Goal: Task Accomplishment & Management: Manage account settings

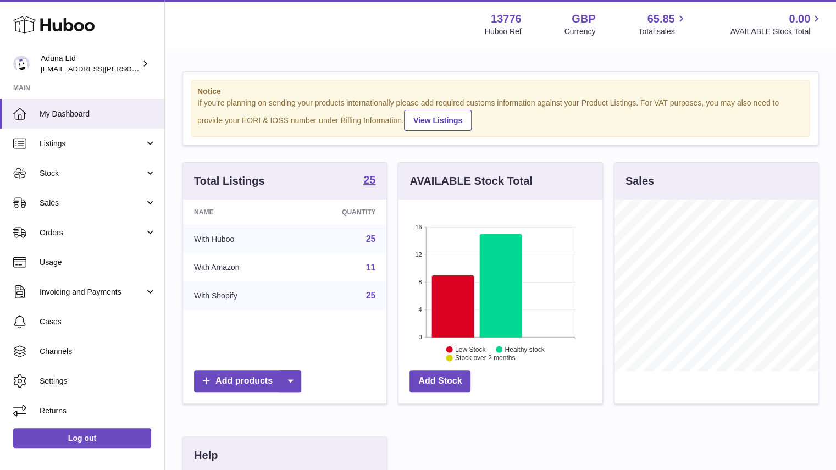
scroll to position [172, 204]
click at [107, 196] on link "Sales" at bounding box center [82, 203] width 164 height 30
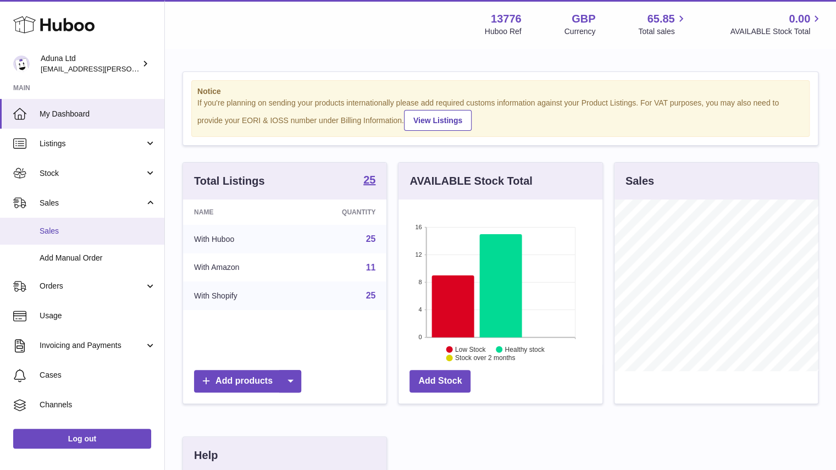
click at [106, 229] on span "Sales" at bounding box center [98, 231] width 117 height 10
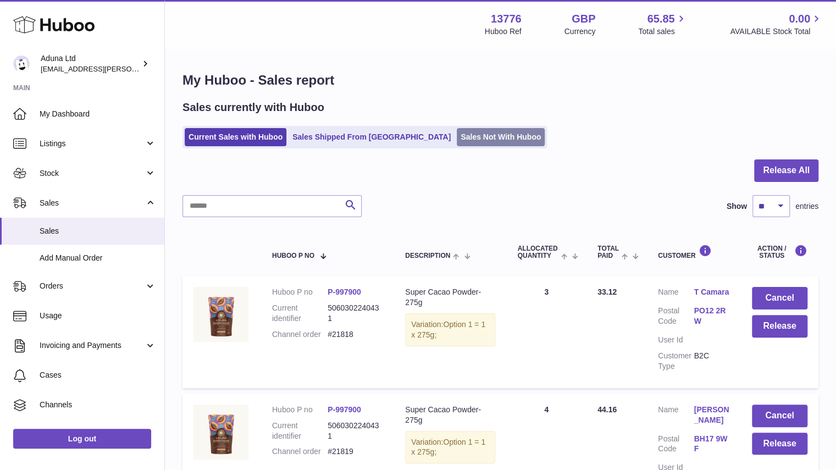
click at [458, 137] on link "Sales Not With Huboo" at bounding box center [501, 137] width 88 height 18
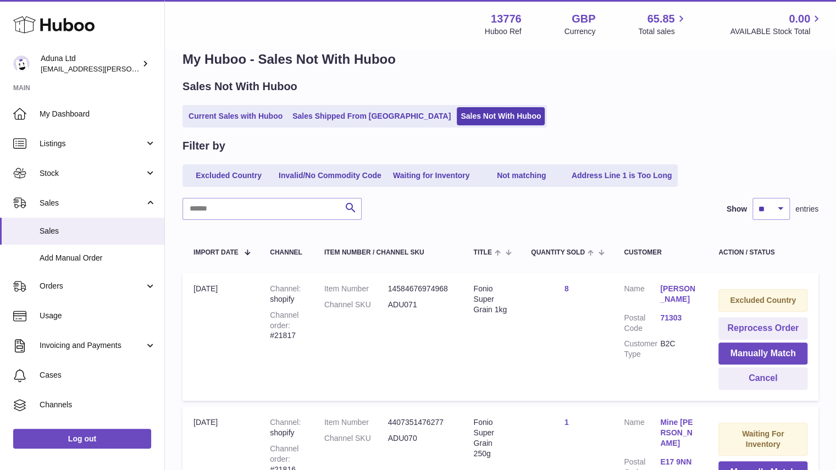
scroll to position [21, 0]
click at [130, 177] on span "Stock" at bounding box center [92, 173] width 105 height 10
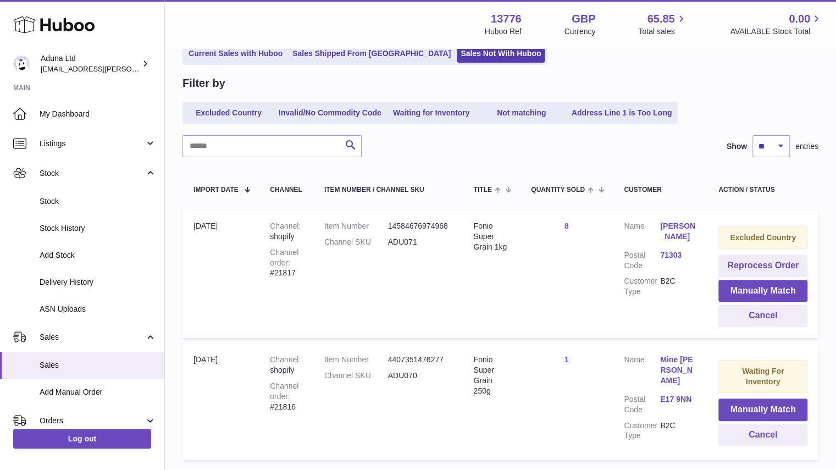
scroll to position [85, 0]
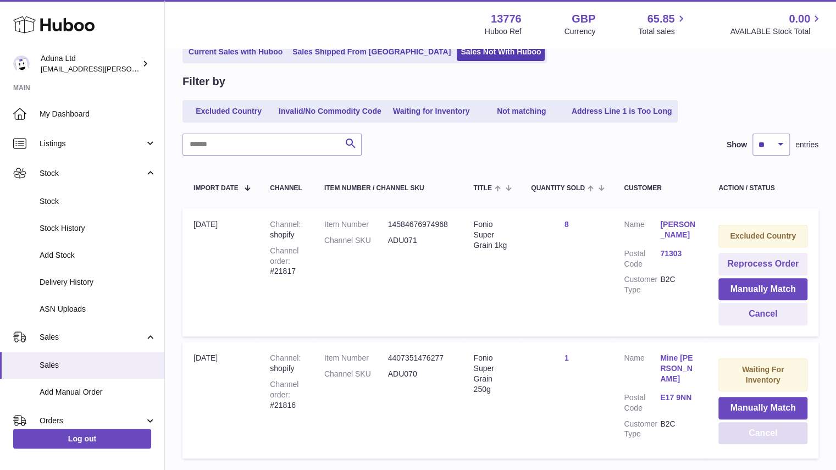
click at [762, 434] on button "Cancel" at bounding box center [762, 433] width 89 height 23
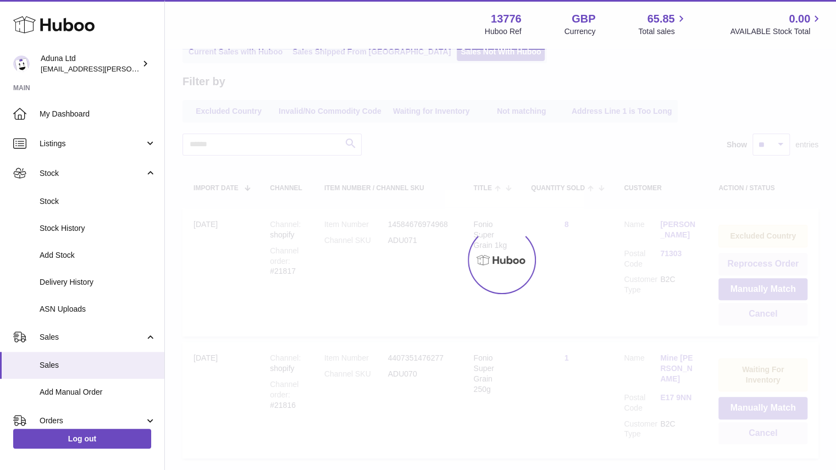
scroll to position [43, 0]
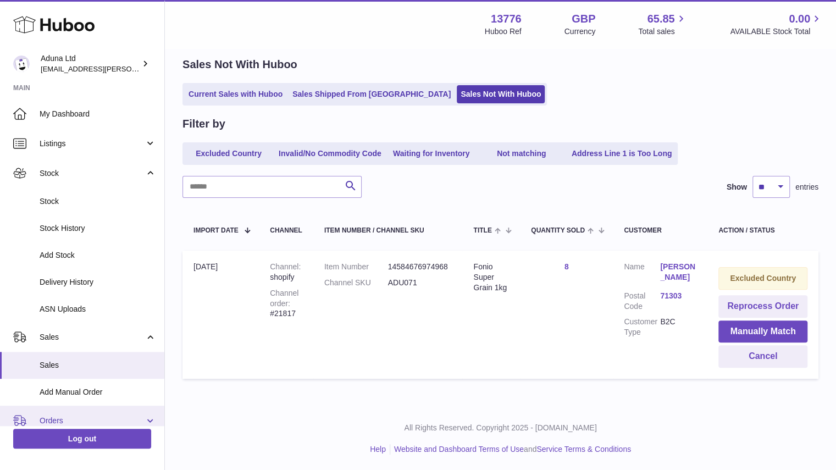
click at [130, 414] on link "Orders" at bounding box center [82, 421] width 164 height 30
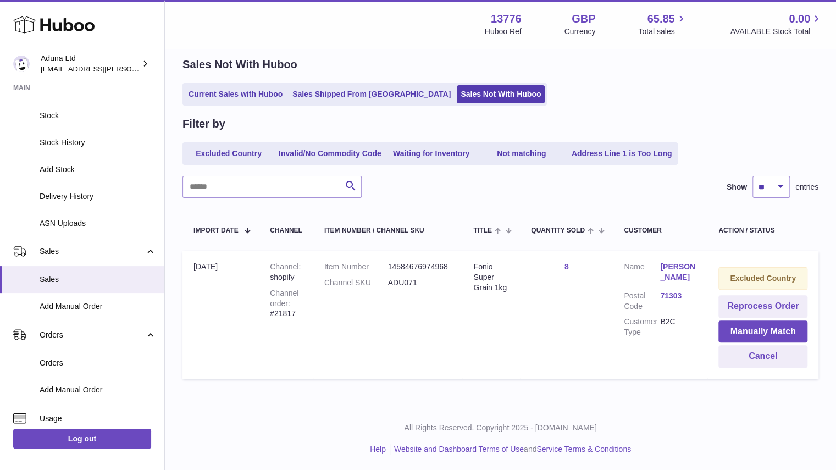
scroll to position [93, 0]
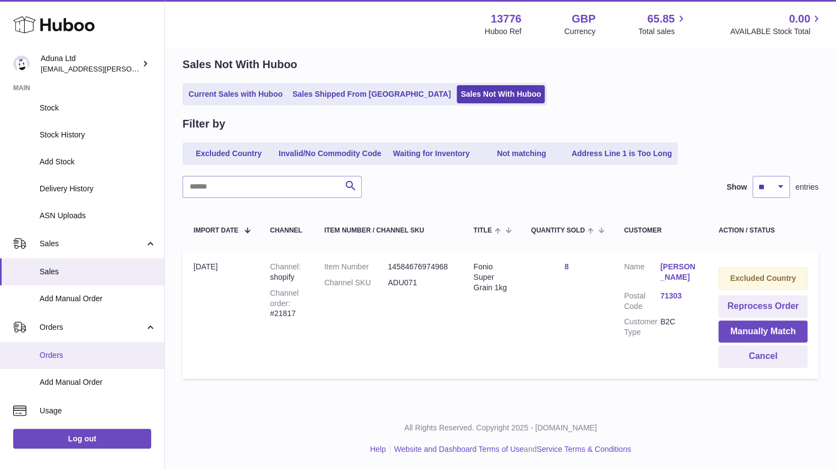
click at [96, 350] on span "Orders" at bounding box center [98, 355] width 117 height 10
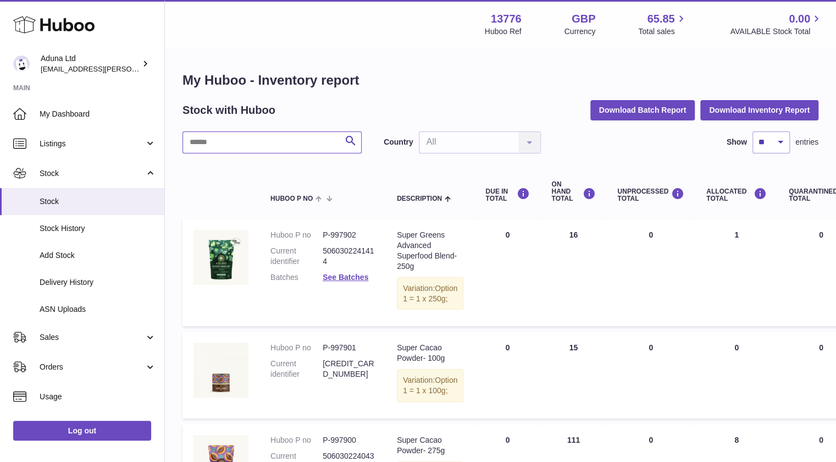
click at [301, 151] on input "text" at bounding box center [272, 142] width 179 height 22
type input "*****"
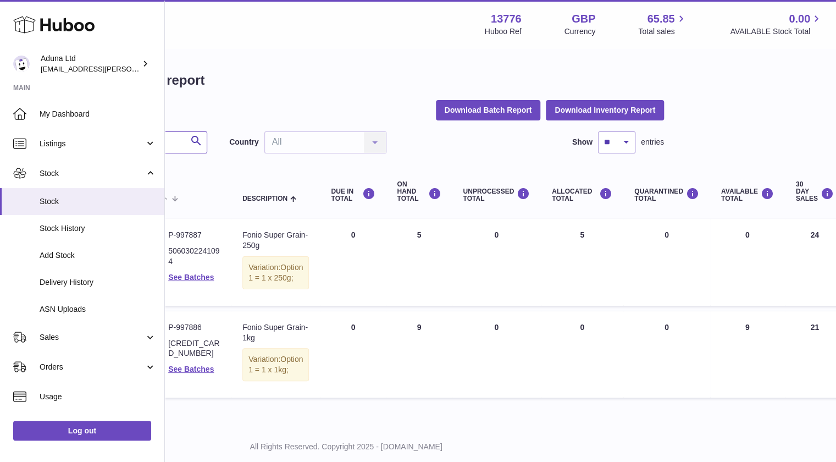
scroll to position [0, 114]
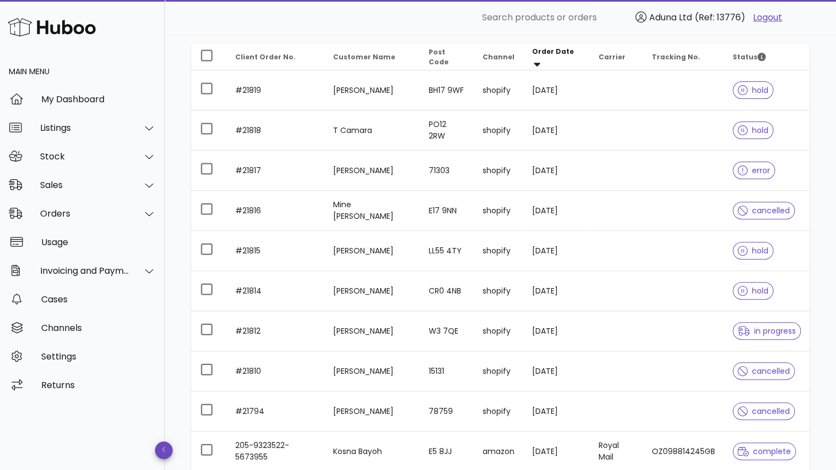
scroll to position [146, 0]
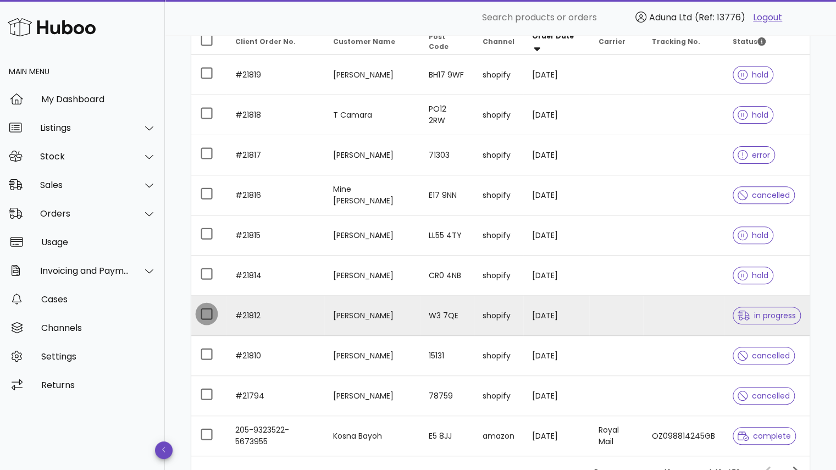
click at [204, 314] on div at bounding box center [206, 314] width 19 height 19
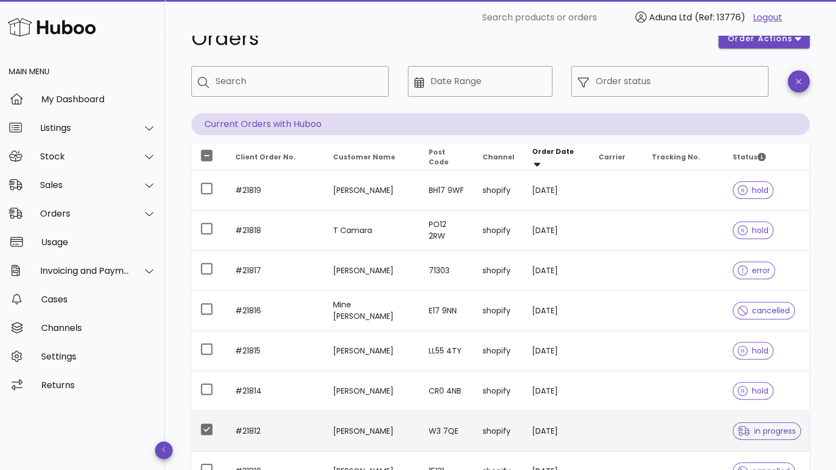
scroll to position [0, 0]
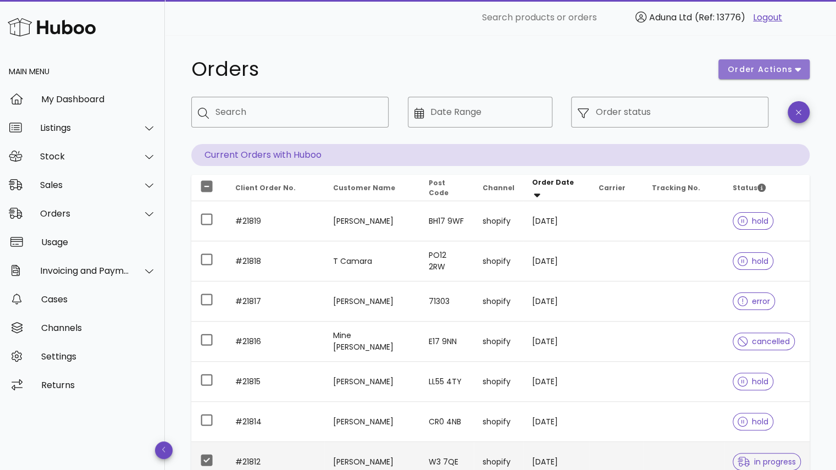
click at [762, 68] on span "order actions" at bounding box center [760, 70] width 66 height 12
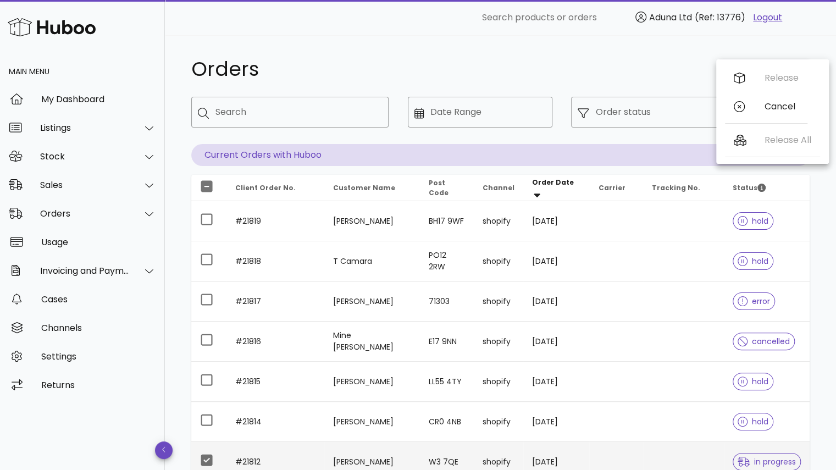
scroll to position [120, 0]
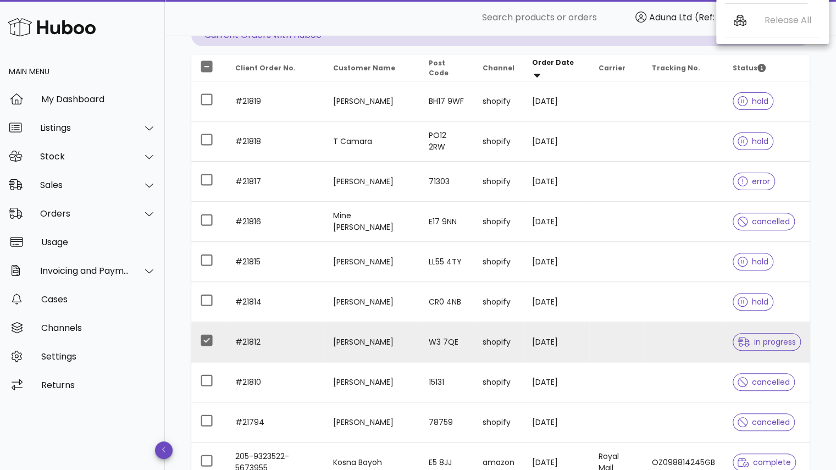
click at [352, 345] on td "[PERSON_NAME]" at bounding box center [372, 342] width 96 height 40
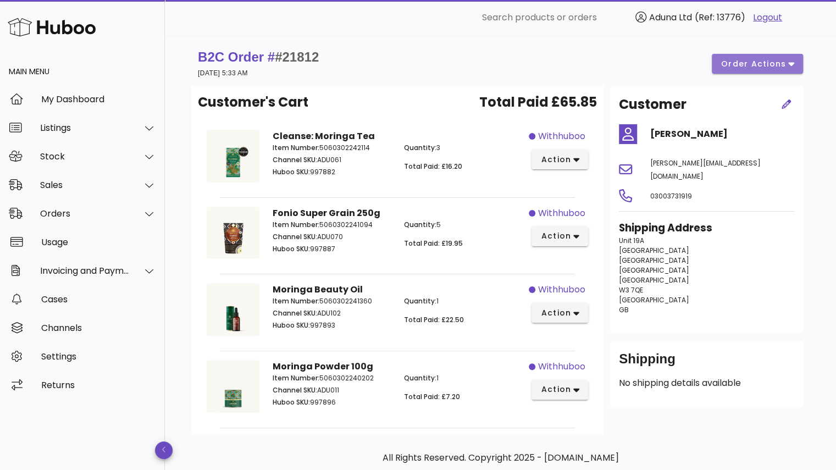
click at [783, 57] on button "order actions" at bounding box center [757, 64] width 91 height 20
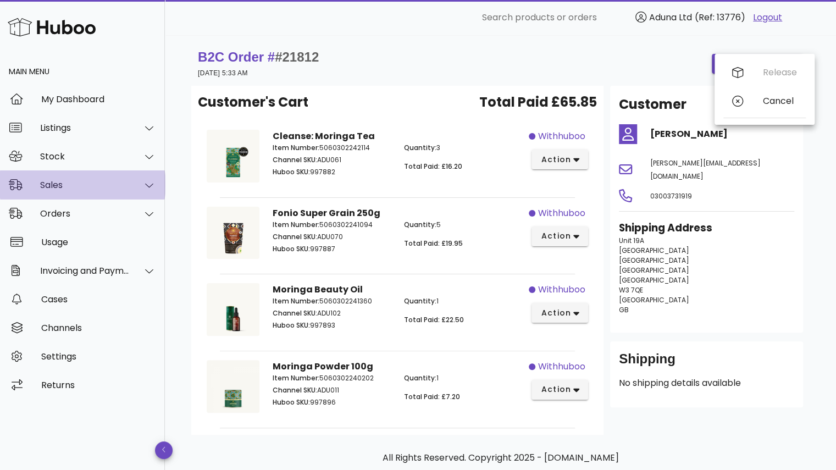
click at [97, 183] on div "Sales" at bounding box center [85, 185] width 90 height 10
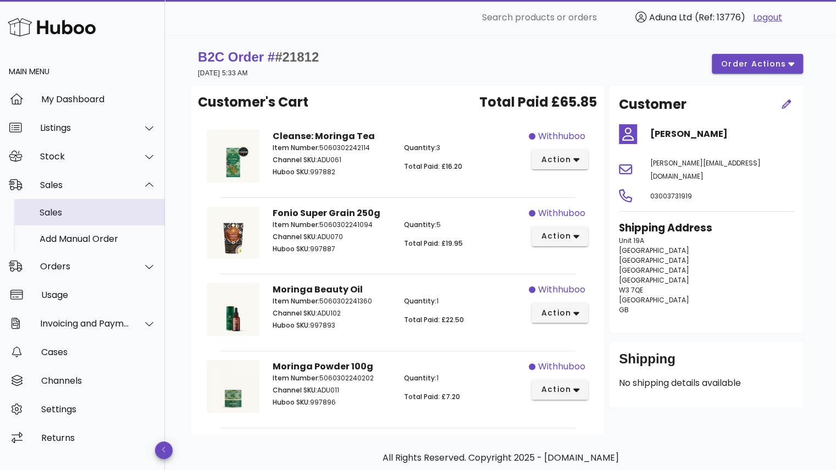
click at [86, 216] on div "Sales" at bounding box center [98, 212] width 117 height 10
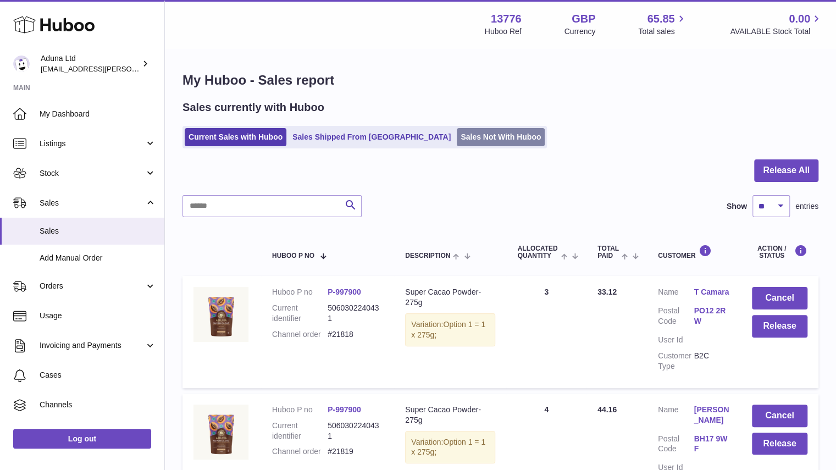
click at [457, 140] on link "Sales Not With Huboo" at bounding box center [501, 137] width 88 height 18
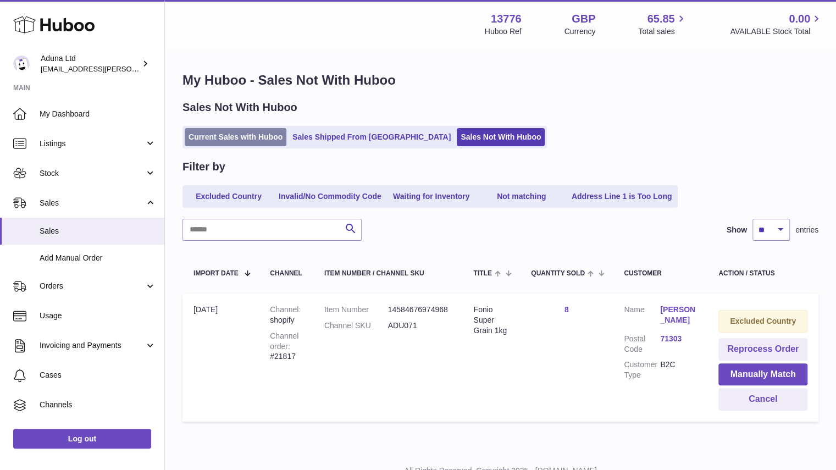
click at [247, 138] on link "Current Sales with Huboo" at bounding box center [236, 137] width 102 height 18
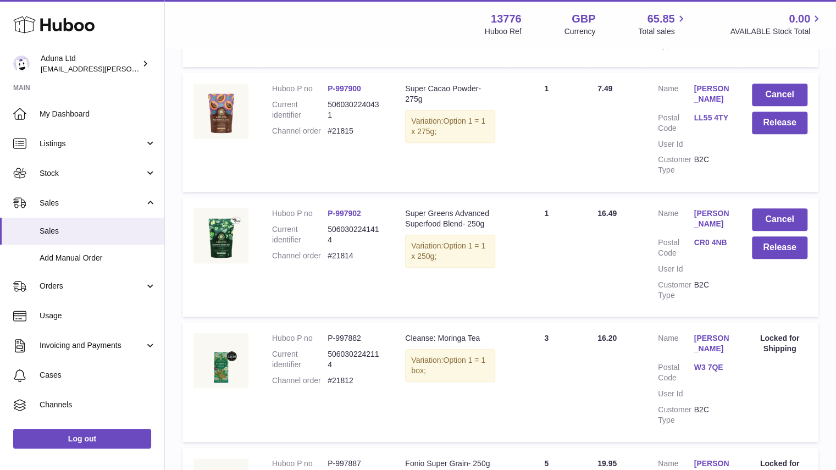
scroll to position [447, 0]
click at [760, 251] on button "Release" at bounding box center [780, 248] width 56 height 23
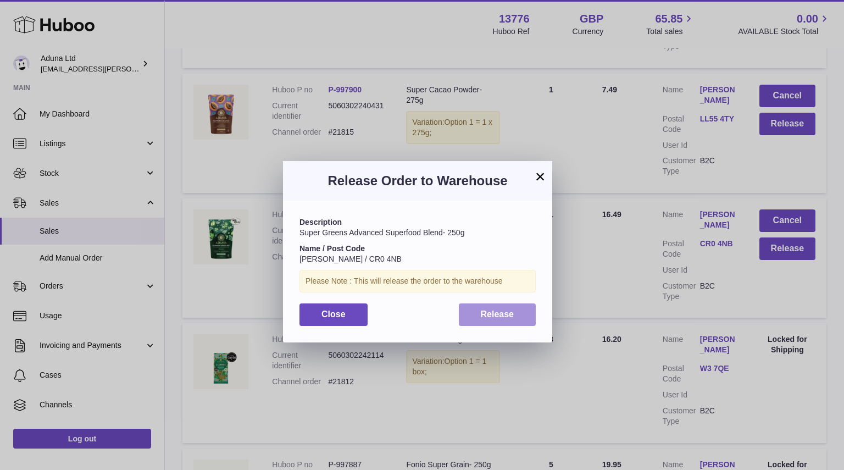
click at [493, 319] on span "Release" at bounding box center [498, 313] width 34 height 9
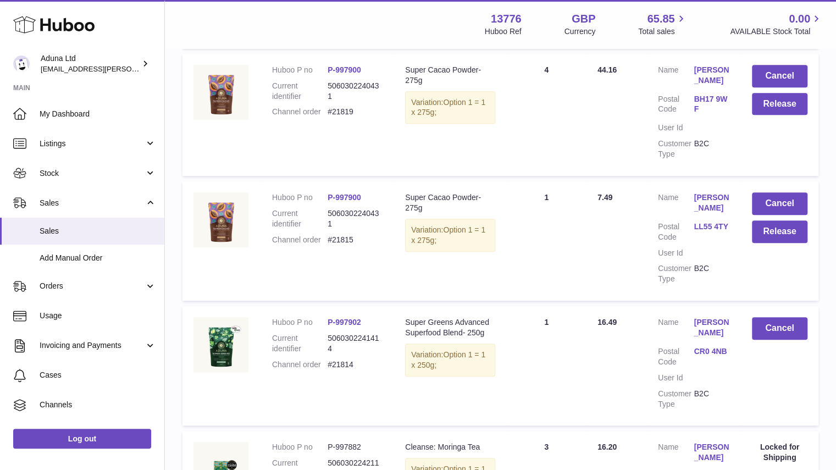
scroll to position [327, 0]
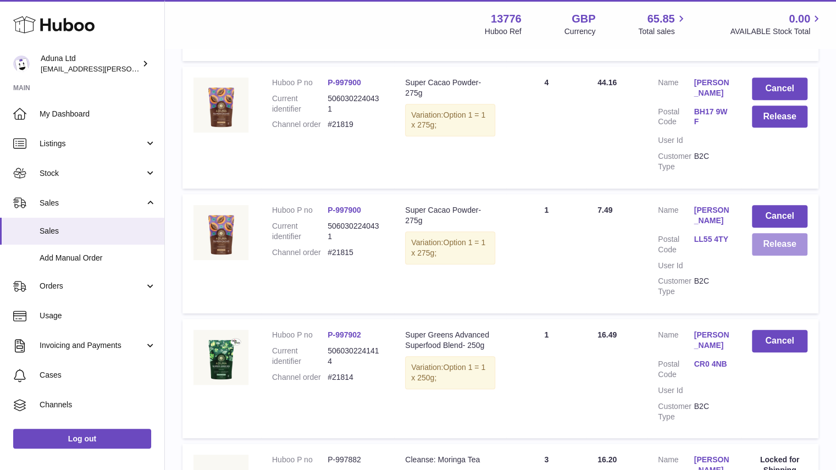
click at [787, 240] on button "Release" at bounding box center [780, 244] width 56 height 23
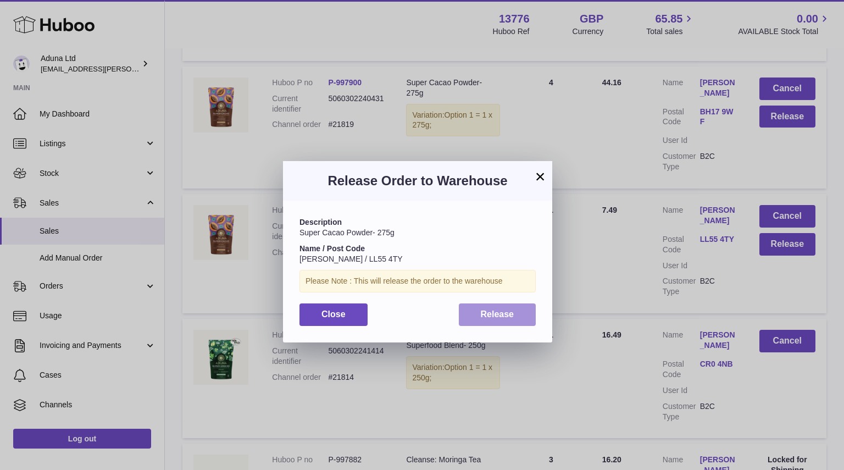
click at [496, 314] on span "Release" at bounding box center [498, 313] width 34 height 9
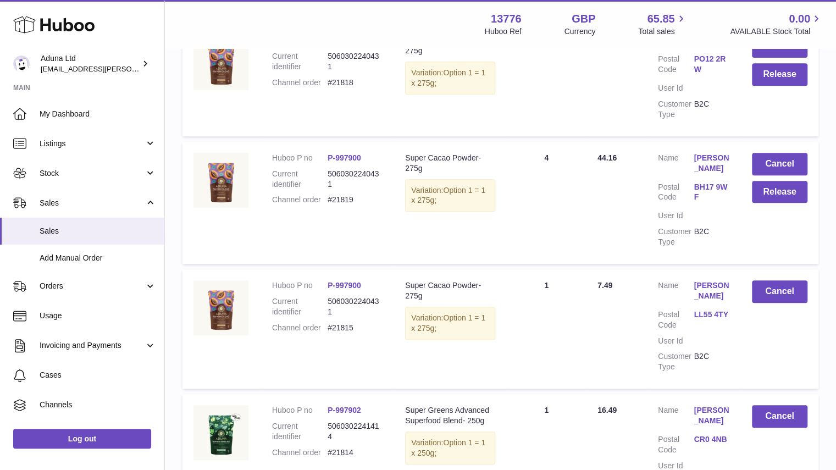
scroll to position [218, 0]
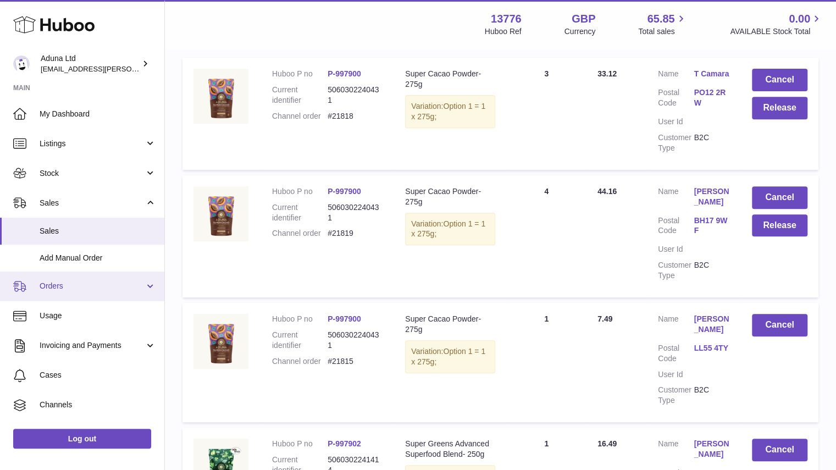
click at [112, 296] on link "Orders" at bounding box center [82, 287] width 164 height 30
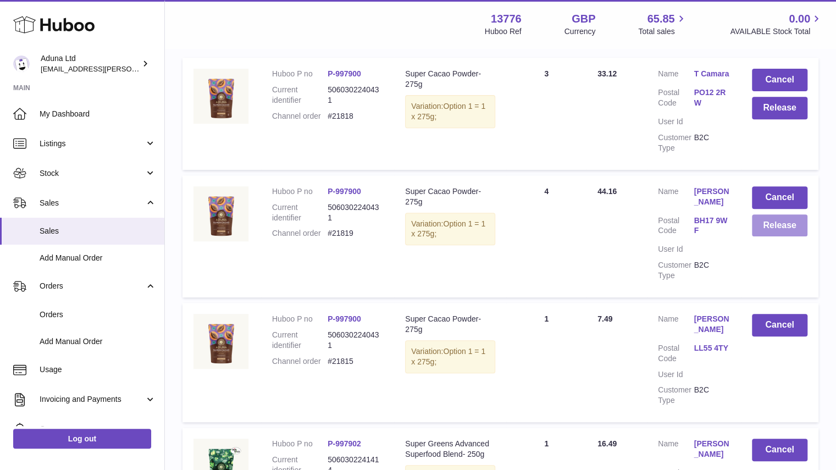
click at [756, 222] on button "Release" at bounding box center [780, 225] width 56 height 23
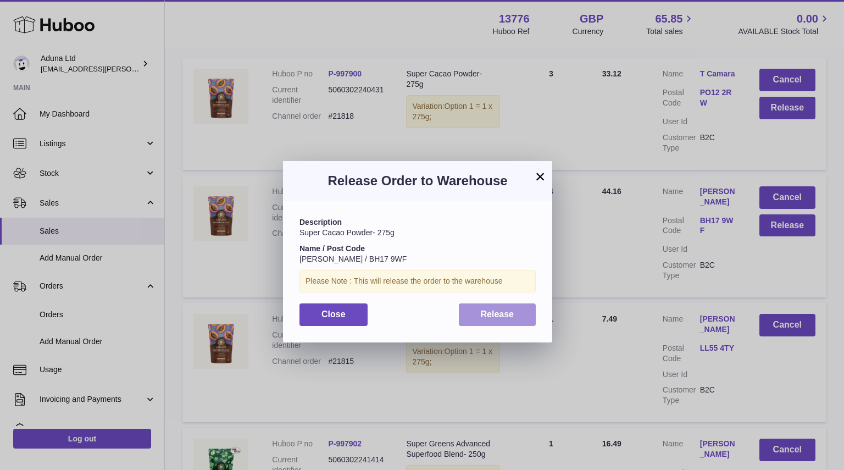
click at [507, 318] on span "Release" at bounding box center [498, 313] width 34 height 9
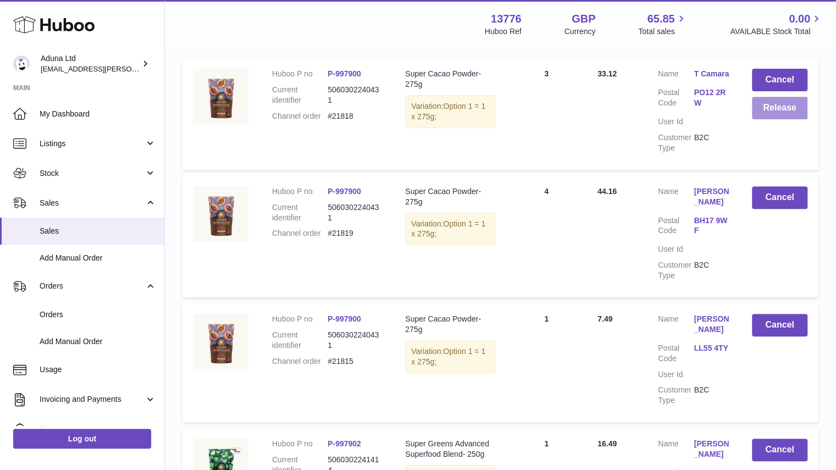
click at [783, 106] on button "Release" at bounding box center [780, 108] width 56 height 23
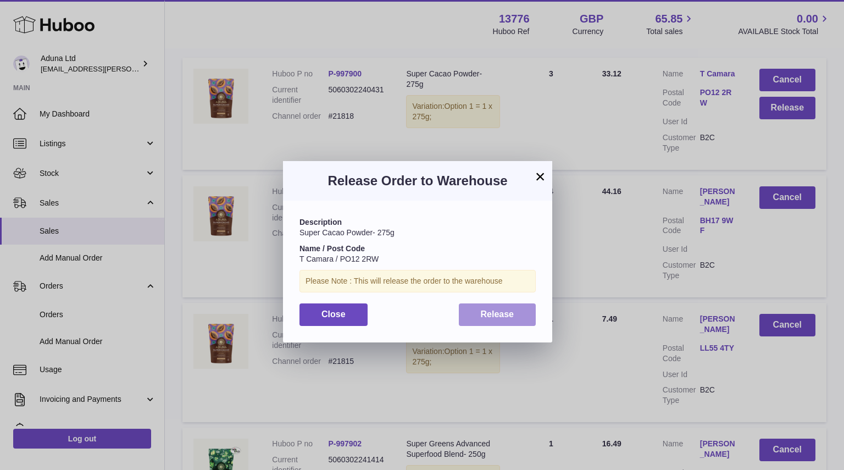
click at [468, 316] on button "Release" at bounding box center [498, 314] width 78 height 23
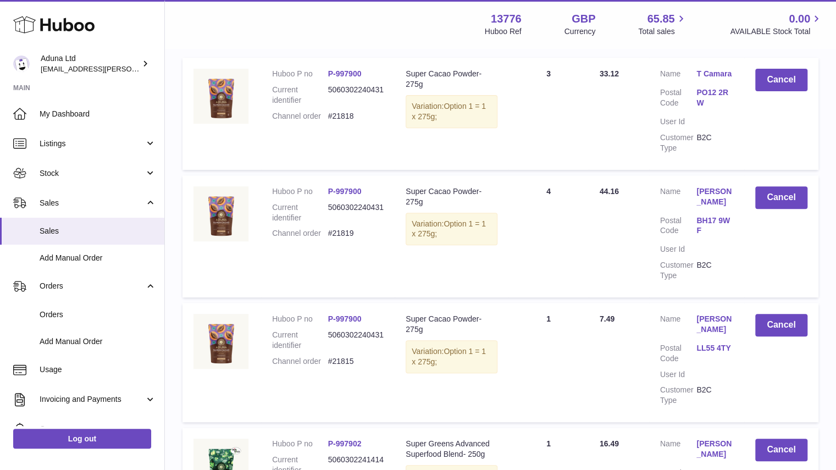
scroll to position [0, 0]
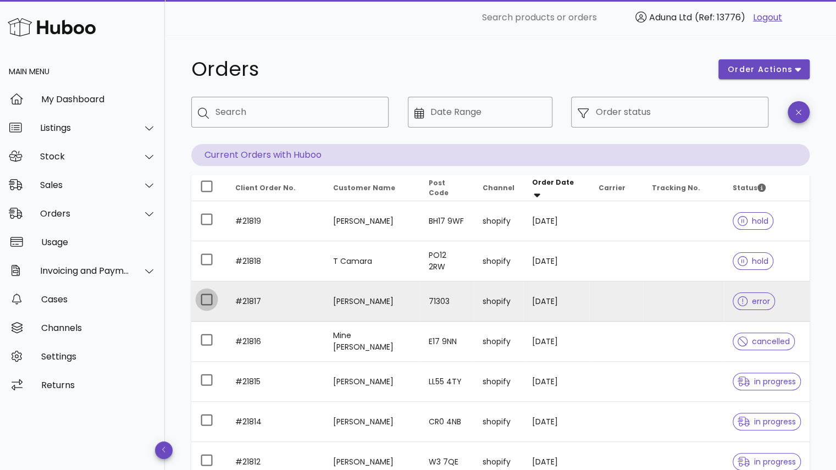
click at [209, 299] on div at bounding box center [206, 299] width 19 height 19
click at [742, 62] on button "order actions" at bounding box center [763, 69] width 91 height 20
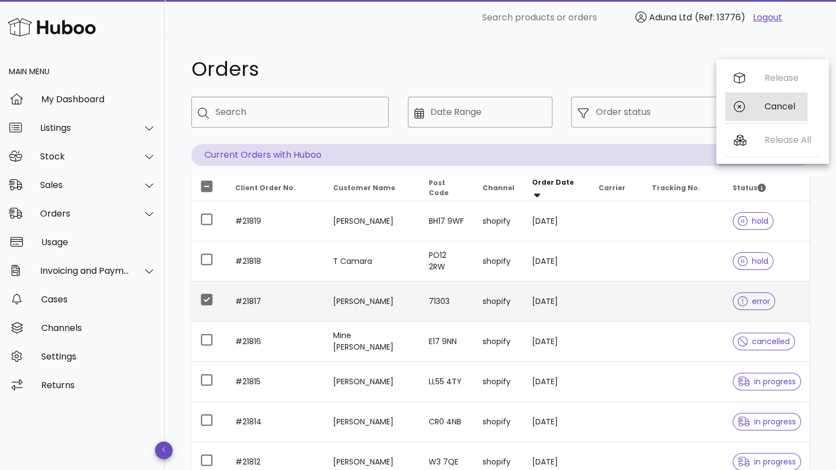
click at [765, 106] on div "Cancel" at bounding box center [782, 106] width 34 height 10
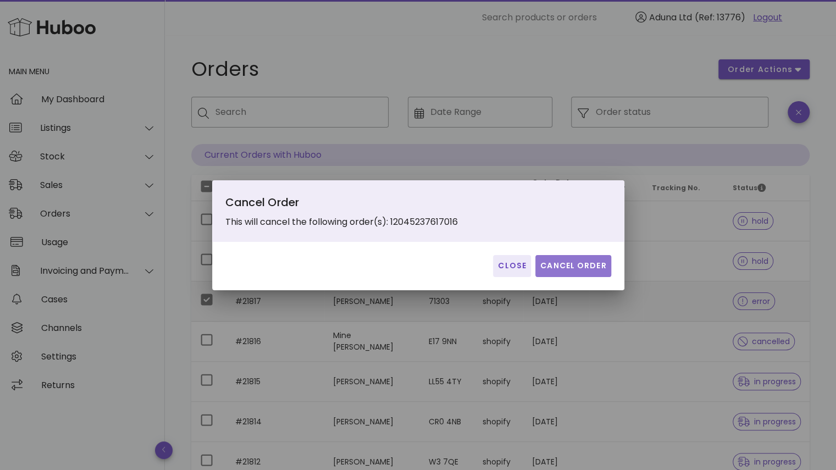
click at [568, 269] on span "Cancel Order" at bounding box center [573, 266] width 67 height 12
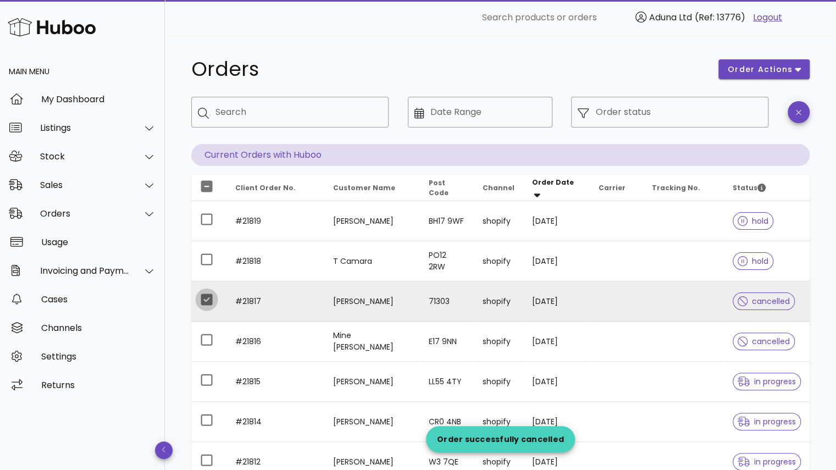
click at [206, 303] on div at bounding box center [206, 299] width 19 height 19
